Goal: Information Seeking & Learning: Learn about a topic

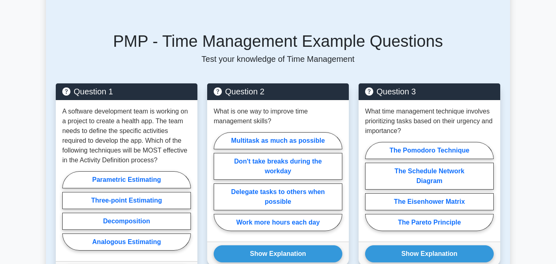
scroll to position [476, 0]
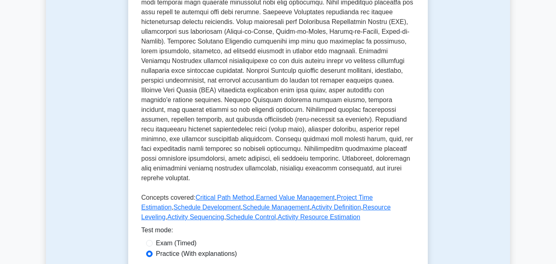
scroll to position [307, 0]
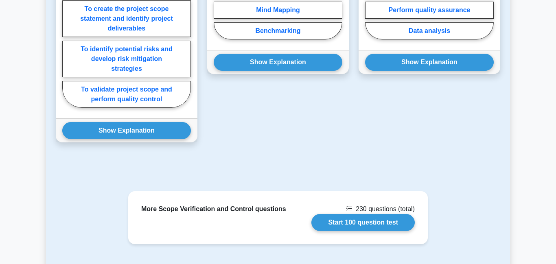
scroll to position [741, 0]
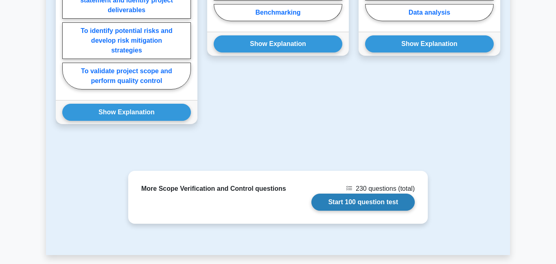
click at [366, 202] on link "Start 100 question test" at bounding box center [362, 202] width 103 height 17
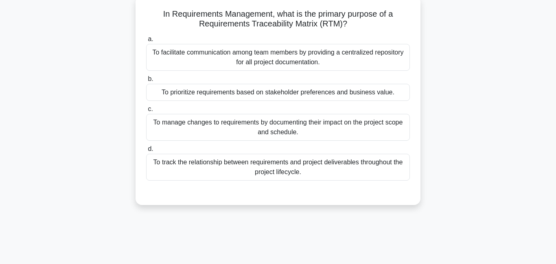
scroll to position [55, 0]
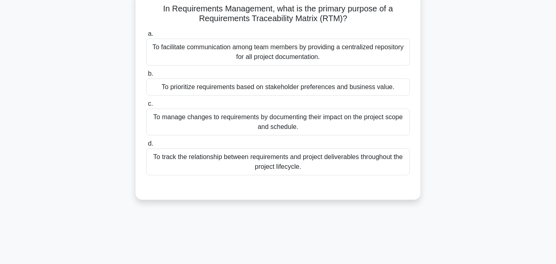
click at [292, 166] on div "To track the relationship between requirements and project deliverables through…" at bounding box center [278, 162] width 264 height 27
click at [146, 147] on input "d. To track the relationship between requirements and project deliverables thro…" at bounding box center [146, 143] width 0 height 5
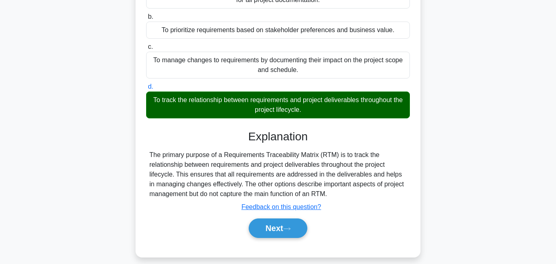
scroll to position [175, 0]
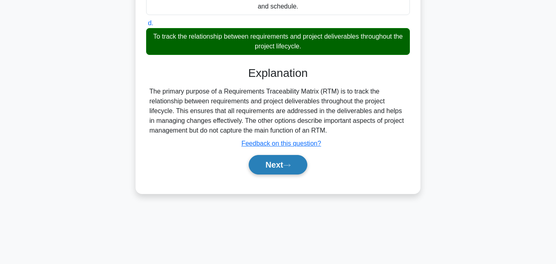
click at [289, 173] on button "Next" at bounding box center [278, 165] width 58 height 20
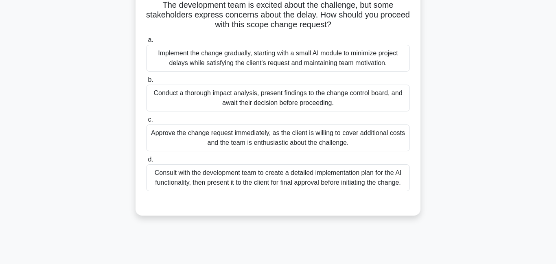
scroll to position [103, 0]
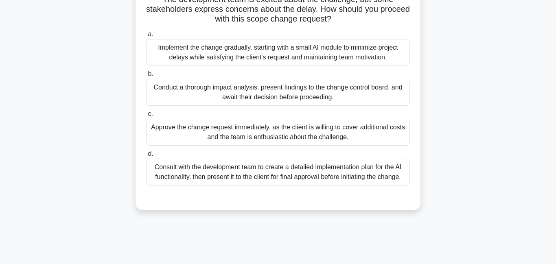
click at [289, 92] on div "Conduct a thorough impact analysis, present findings to the change control boar…" at bounding box center [278, 92] width 264 height 27
click at [146, 77] on input "b. Conduct a thorough impact analysis, present findings to the change control b…" at bounding box center [146, 74] width 0 height 5
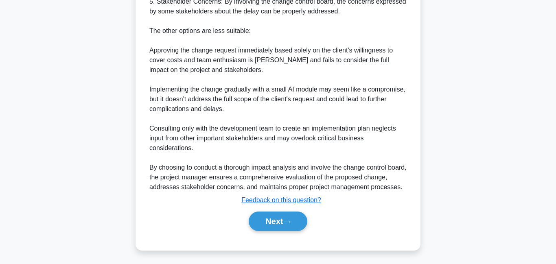
scroll to position [541, 0]
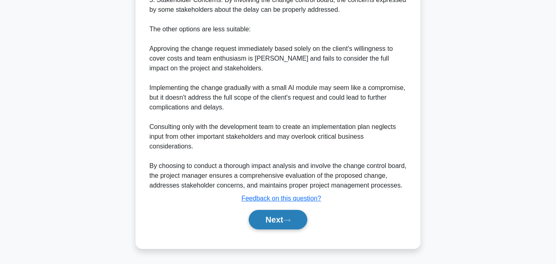
click at [273, 213] on button "Next" at bounding box center [278, 220] width 58 height 20
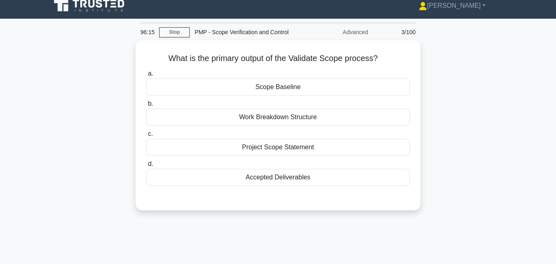
scroll to position [0, 0]
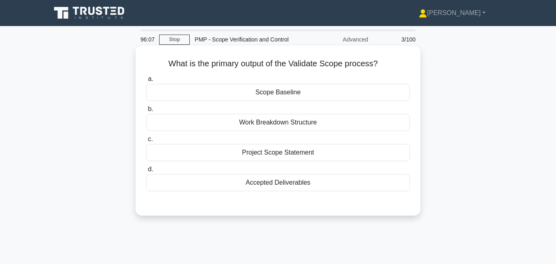
click at [283, 179] on div "Accepted Deliverables" at bounding box center [278, 182] width 264 height 17
click at [146, 172] on input "d. Accepted Deliverables" at bounding box center [146, 169] width 0 height 5
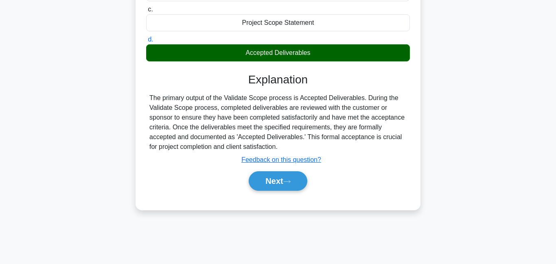
scroll to position [175, 0]
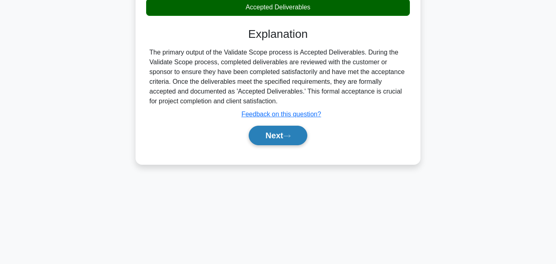
click at [288, 142] on button "Next" at bounding box center [278, 136] width 58 height 20
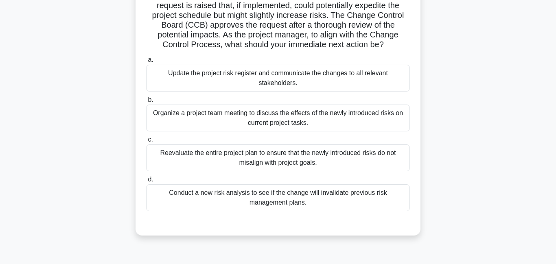
scroll to position [69, 0]
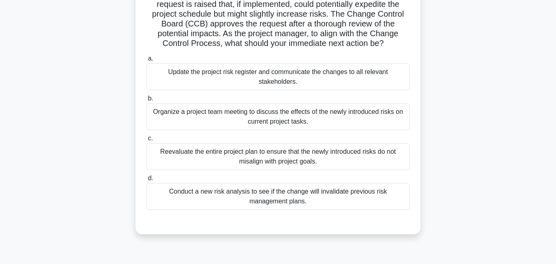
click at [291, 75] on div "Update the project risk register and communicate the changes to all relevant st…" at bounding box center [278, 76] width 264 height 27
click at [146, 61] on input "a. Update the project risk register and communicate the changes to all relevant…" at bounding box center [146, 58] width 0 height 5
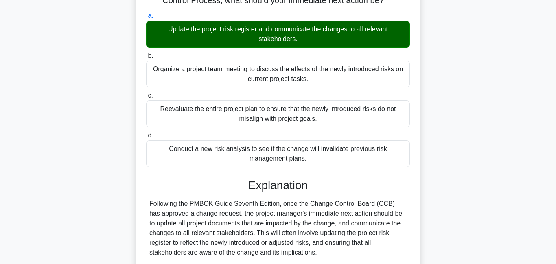
scroll to position [271, 0]
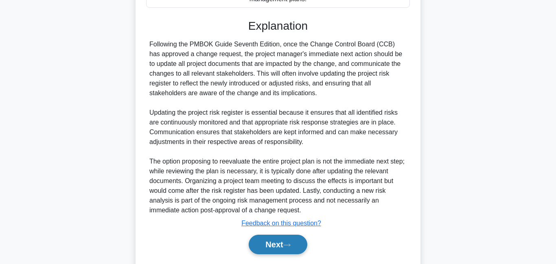
click at [289, 243] on icon at bounding box center [286, 245] width 7 height 4
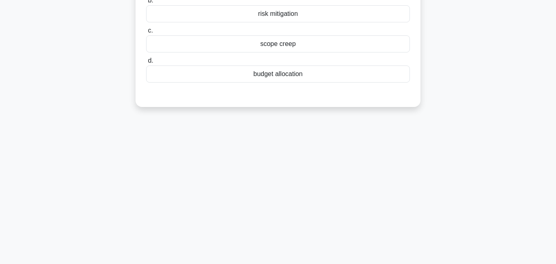
scroll to position [0, 0]
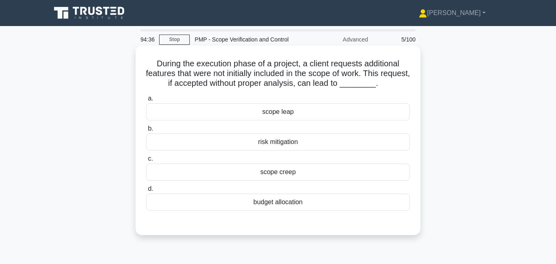
click at [320, 109] on div "scope leap" at bounding box center [278, 111] width 264 height 17
click at [146, 101] on input "a. scope leap" at bounding box center [146, 98] width 0 height 5
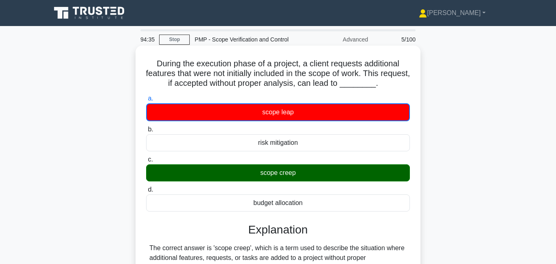
scroll to position [179, 0]
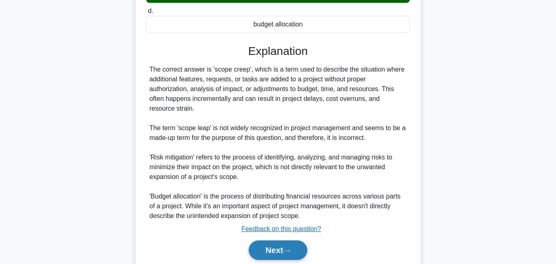
click at [281, 252] on button "Next" at bounding box center [278, 251] width 58 height 20
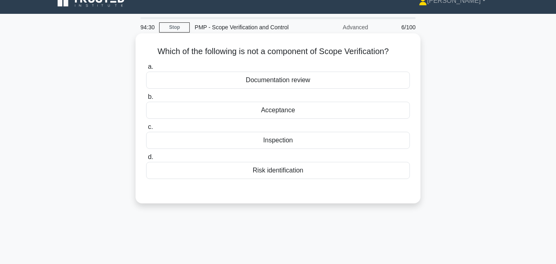
scroll to position [0, 0]
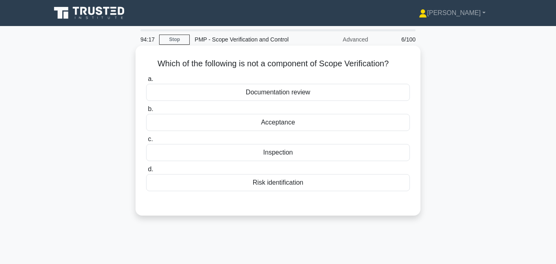
click at [248, 179] on div "Risk identification" at bounding box center [278, 182] width 264 height 17
click at [146, 172] on input "d. Risk identification" at bounding box center [146, 169] width 0 height 5
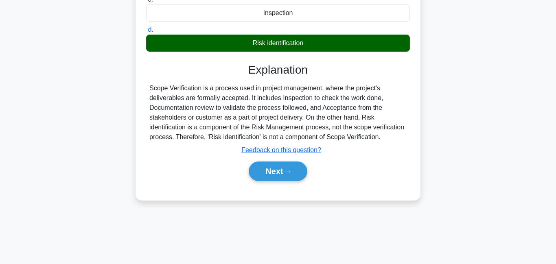
scroll to position [175, 0]
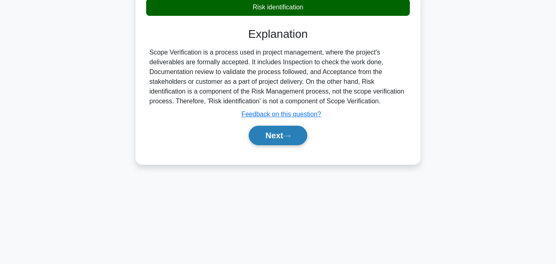
click at [284, 134] on button "Next" at bounding box center [278, 136] width 58 height 20
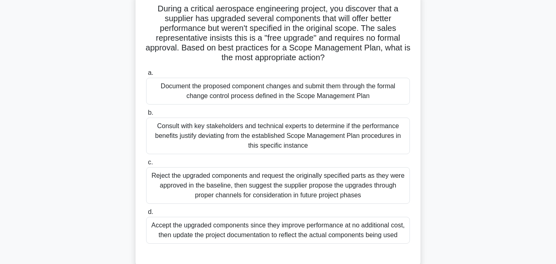
scroll to position [56, 0]
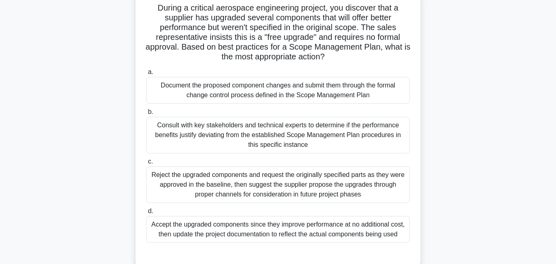
click at [230, 87] on div "Document the proposed component changes and submit them through the formal chan…" at bounding box center [278, 90] width 264 height 27
click at [146, 75] on input "a. Document the proposed component changes and submit them through the formal c…" at bounding box center [146, 72] width 0 height 5
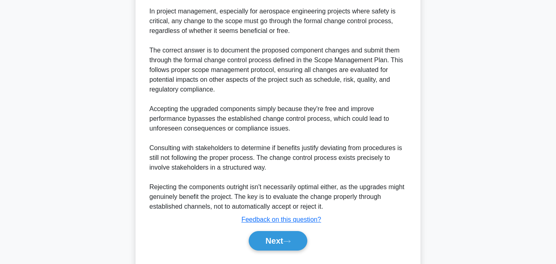
scroll to position [346, 0]
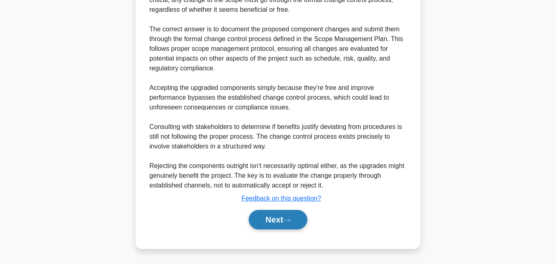
drag, startPoint x: 293, startPoint y: 223, endPoint x: 292, endPoint y: 219, distance: 4.4
click at [294, 223] on button "Next" at bounding box center [278, 220] width 58 height 20
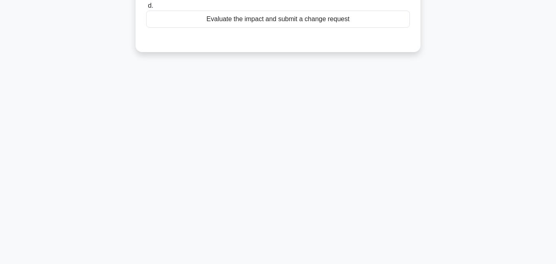
scroll to position [0, 0]
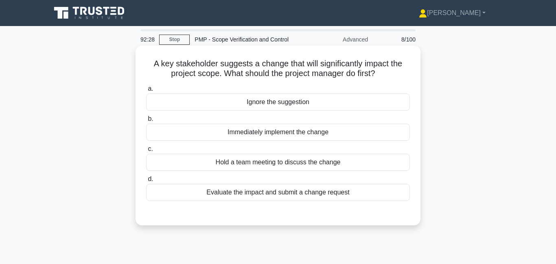
click at [247, 194] on div "Evaluate the impact and submit a change request" at bounding box center [278, 192] width 264 height 17
click at [146, 182] on input "d. Evaluate the impact and submit a change request" at bounding box center [146, 179] width 0 height 5
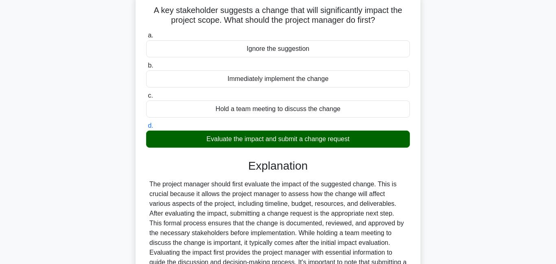
scroll to position [123, 0]
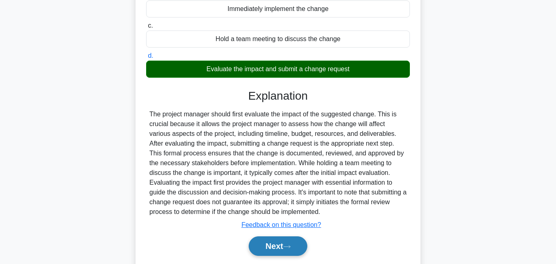
click at [297, 245] on button "Next" at bounding box center [278, 246] width 58 height 20
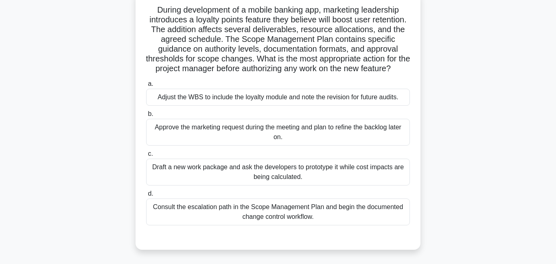
scroll to position [0, 0]
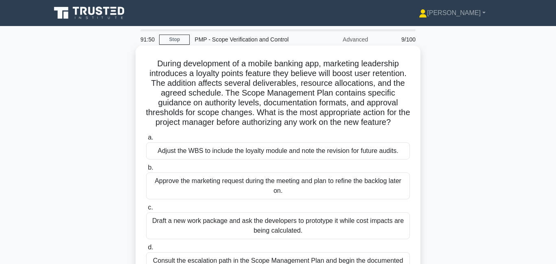
drag, startPoint x: 223, startPoint y: 83, endPoint x: 402, endPoint y: 122, distance: 183.5
click at [402, 122] on h5 "During development of a mobile banking app, marketing leadership introduces a l…" at bounding box center [277, 93] width 265 height 69
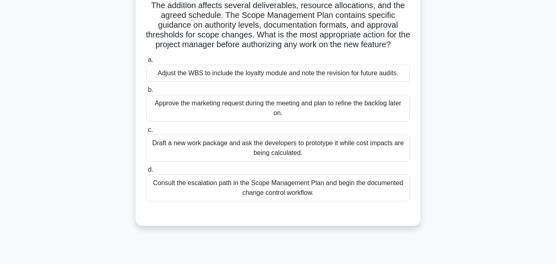
scroll to position [80, 0]
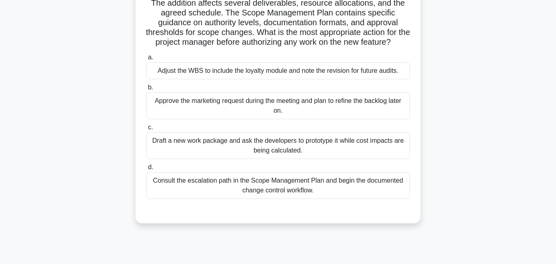
click at [267, 187] on div "Consult the escalation path in the Scope Management Plan and begin the document…" at bounding box center [278, 185] width 264 height 27
click at [146, 170] on input "d. Consult the escalation path in the Scope Management Plan and begin the docum…" at bounding box center [146, 167] width 0 height 5
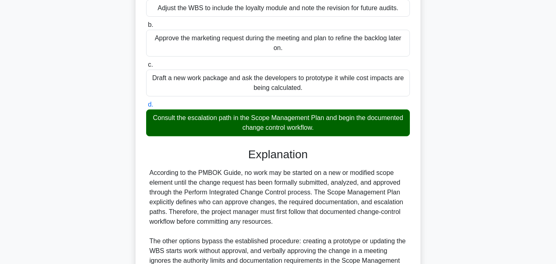
scroll to position [228, 0]
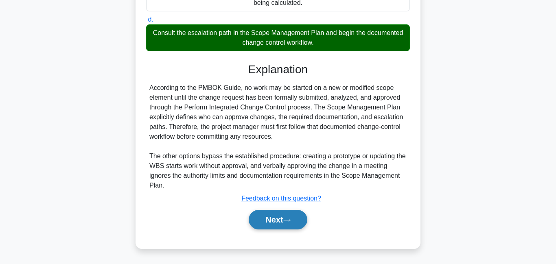
click at [285, 219] on button "Next" at bounding box center [278, 220] width 58 height 20
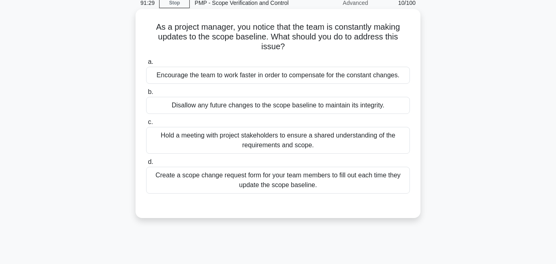
scroll to position [38, 0]
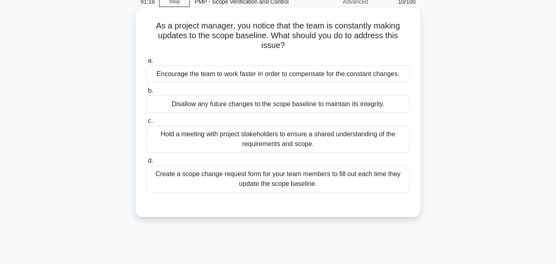
click at [288, 142] on div "Hold a meeting with project stakeholders to ensure a shared understanding of th…" at bounding box center [278, 139] width 264 height 27
click at [146, 124] on input "c. Hold a meeting with project stakeholders to ensure a shared understanding of…" at bounding box center [146, 120] width 0 height 5
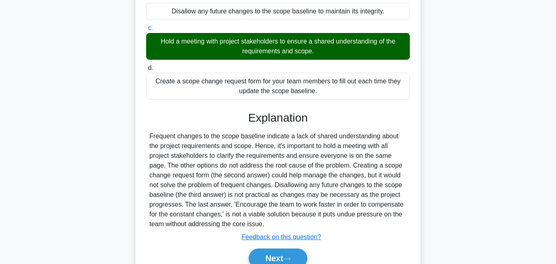
scroll to position [175, 0]
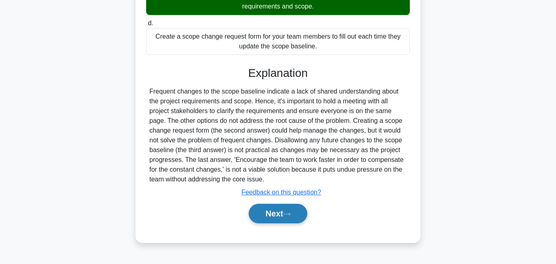
click at [291, 214] on icon at bounding box center [286, 214] width 7 height 4
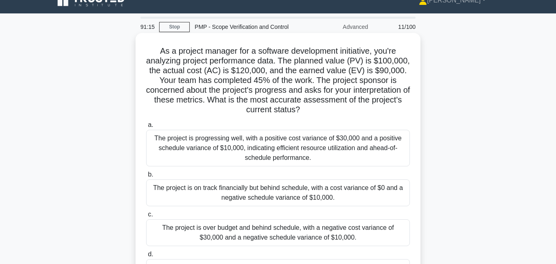
scroll to position [0, 0]
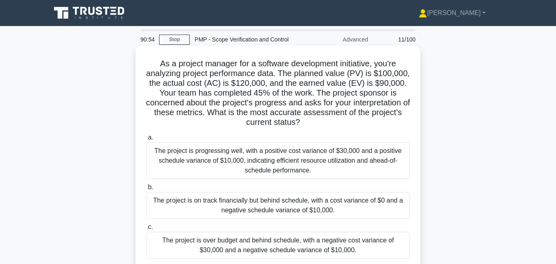
drag, startPoint x: 261, startPoint y: 102, endPoint x: 309, endPoint y: 123, distance: 52.1
click at [309, 123] on h5 "As a project manager for a software development initiative, you're analyzing pr…" at bounding box center [277, 93] width 265 height 69
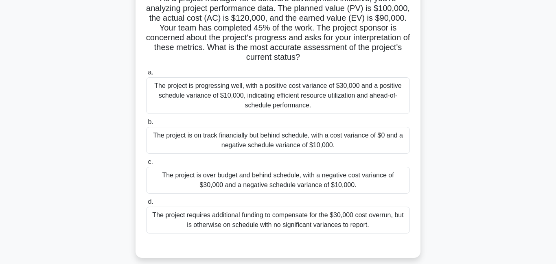
scroll to position [72, 0]
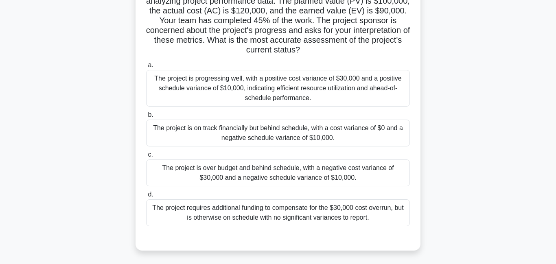
click at [295, 169] on div "The project is over budget and behind schedule, with a negative cost variance o…" at bounding box center [278, 173] width 264 height 27
click at [146, 158] on input "c. The project is over budget and behind schedule, with a negative cost varianc…" at bounding box center [146, 154] width 0 height 5
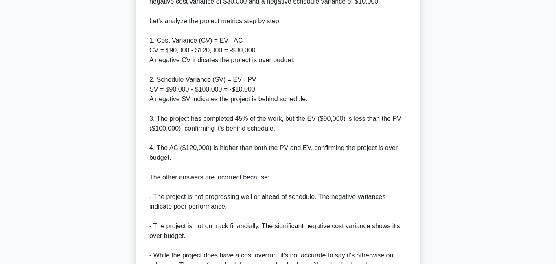
scroll to position [453, 0]
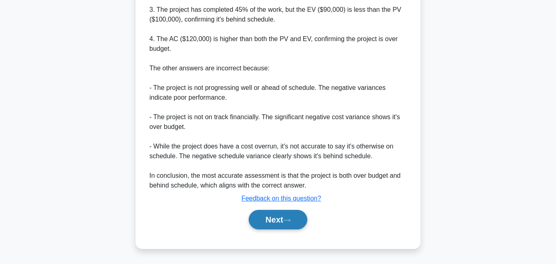
click at [284, 221] on button "Next" at bounding box center [278, 220] width 58 height 20
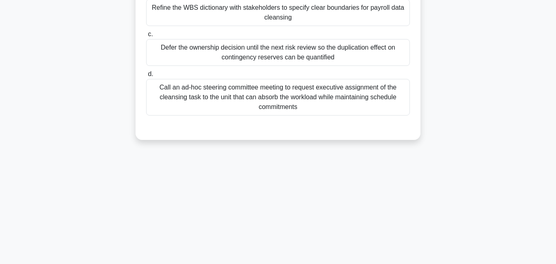
scroll to position [0, 0]
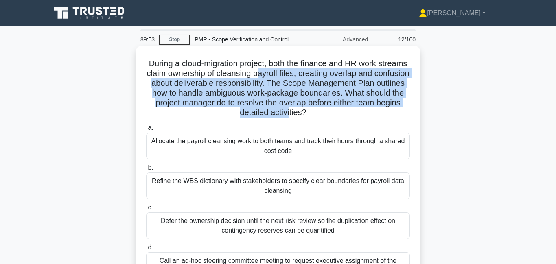
drag, startPoint x: 257, startPoint y: 74, endPoint x: 288, endPoint y: 118, distance: 54.0
click at [288, 118] on h5 "During a cloud-migration project, both the finance and HR work streams claim ow…" at bounding box center [277, 88] width 265 height 59
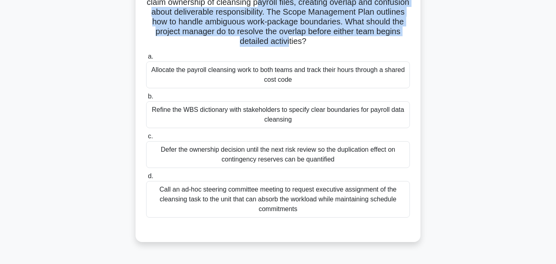
scroll to position [73, 0]
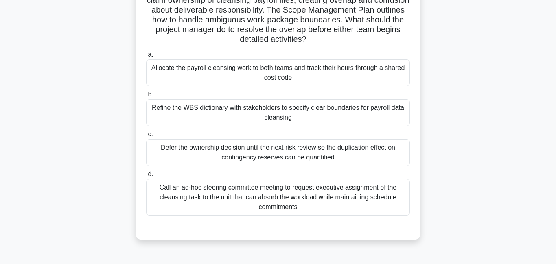
click at [252, 112] on div "Refine the WBS dictionary with stakeholders to specify clear boundaries for pay…" at bounding box center [278, 112] width 264 height 27
click at [146, 97] on input "b. Refine the WBS dictionary with stakeholders to specify clear boundaries for …" at bounding box center [146, 94] width 0 height 5
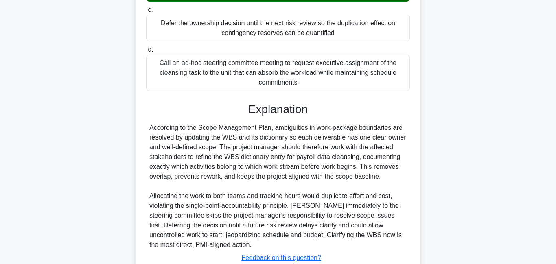
scroll to position [258, 0]
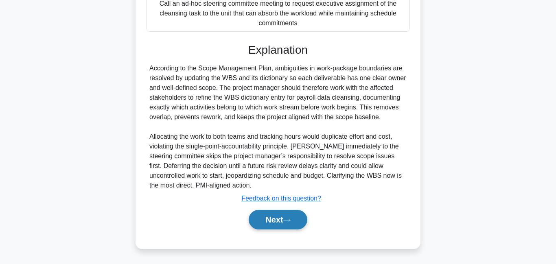
click at [275, 222] on button "Next" at bounding box center [278, 220] width 58 height 20
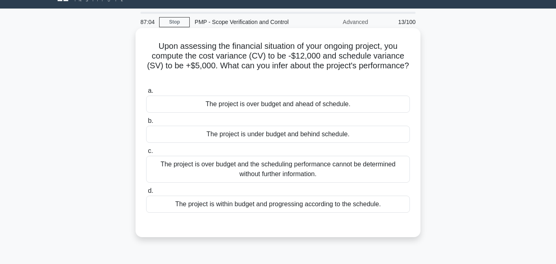
scroll to position [18, 0]
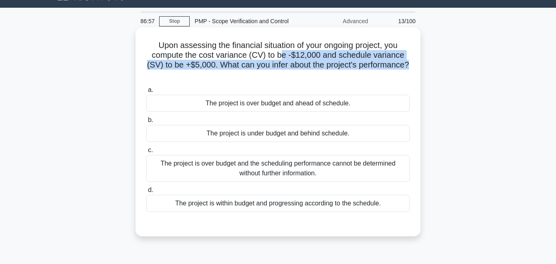
drag, startPoint x: 284, startPoint y: 55, endPoint x: 412, endPoint y: 70, distance: 129.4
click at [412, 70] on div "Upon assessing the financial situation of your ongoing project, you compute the…" at bounding box center [278, 132] width 278 height 203
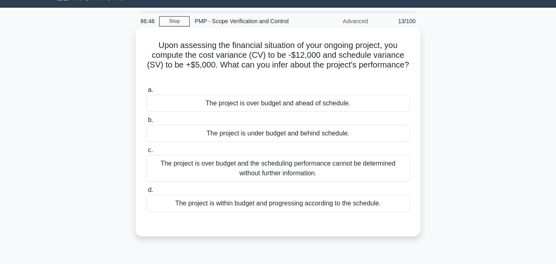
click at [260, 107] on div "The project is over budget and ahead of schedule." at bounding box center [278, 103] width 264 height 17
click at [146, 93] on input "a. The project is over budget and ahead of schedule." at bounding box center [146, 90] width 0 height 5
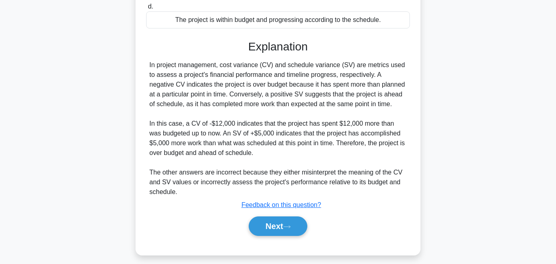
drag, startPoint x: 282, startPoint y: 225, endPoint x: 320, endPoint y: 177, distance: 62.0
click at [282, 225] on button "Next" at bounding box center [278, 227] width 58 height 20
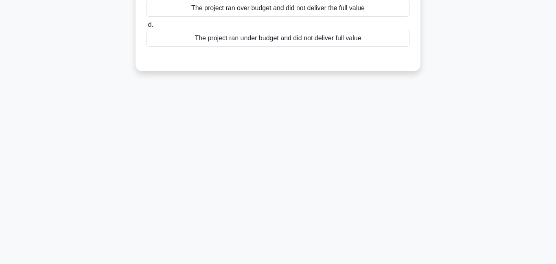
scroll to position [12, 0]
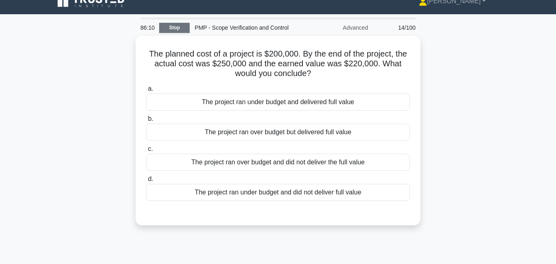
click at [177, 28] on link "Stop" at bounding box center [174, 28] width 31 height 10
